Goal: Information Seeking & Learning: Check status

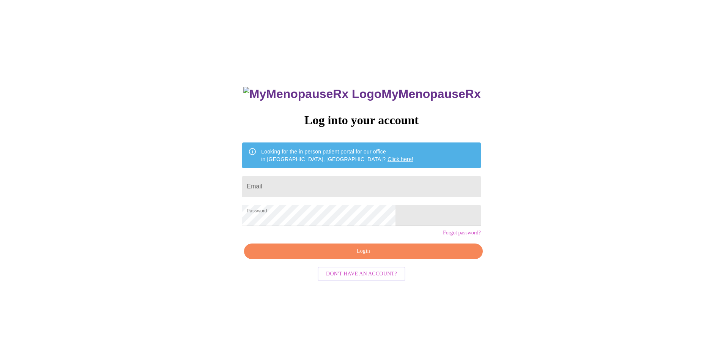
click at [317, 182] on input "Email" at bounding box center [361, 186] width 238 height 21
type input "[EMAIL_ADDRESS][DOMAIN_NAME]"
click at [358, 256] on span "Login" at bounding box center [363, 250] width 221 height 9
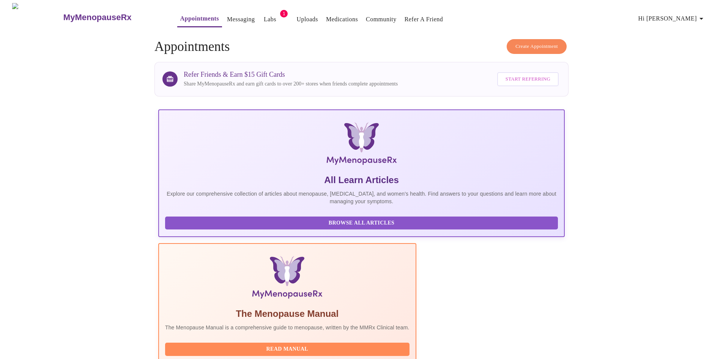
click at [258, 23] on button "Labs" at bounding box center [270, 19] width 24 height 15
click at [264, 17] on link "Labs" at bounding box center [270, 19] width 13 height 11
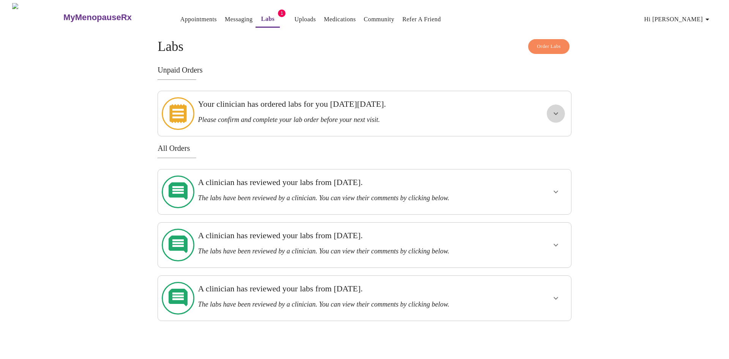
click at [559, 109] on icon "show more" at bounding box center [555, 113] width 9 height 9
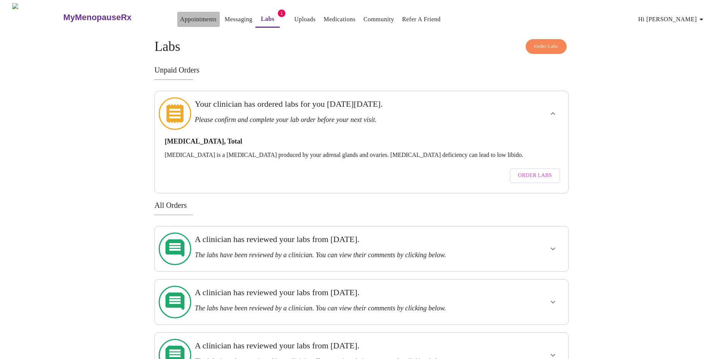
click at [180, 15] on link "Appointments" at bounding box center [198, 19] width 36 height 11
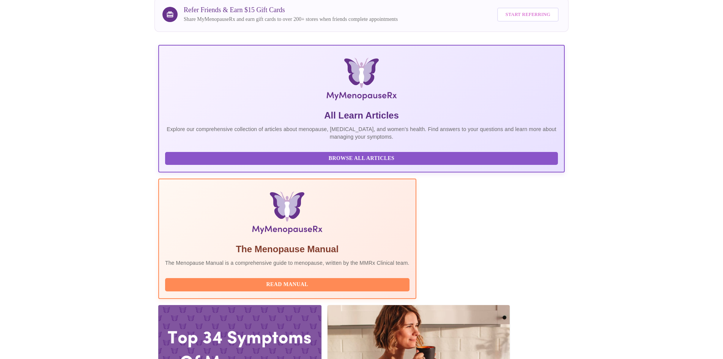
scroll to position [76, 0]
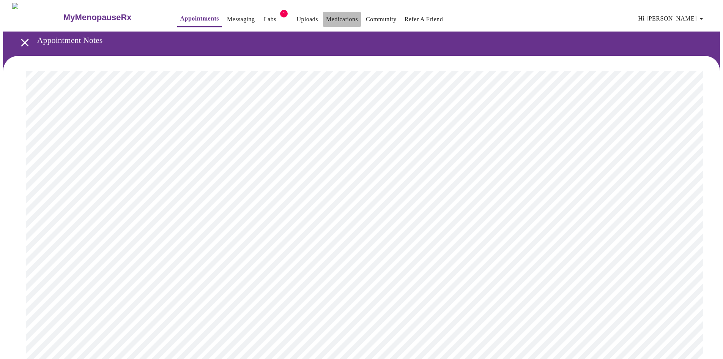
click at [333, 20] on link "Medications" at bounding box center [342, 19] width 32 height 11
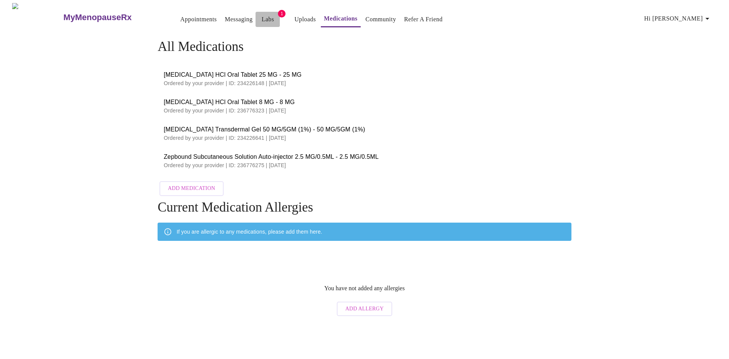
click at [262, 17] on link "Labs" at bounding box center [268, 19] width 13 height 11
